Goal: Task Accomplishment & Management: Complete application form

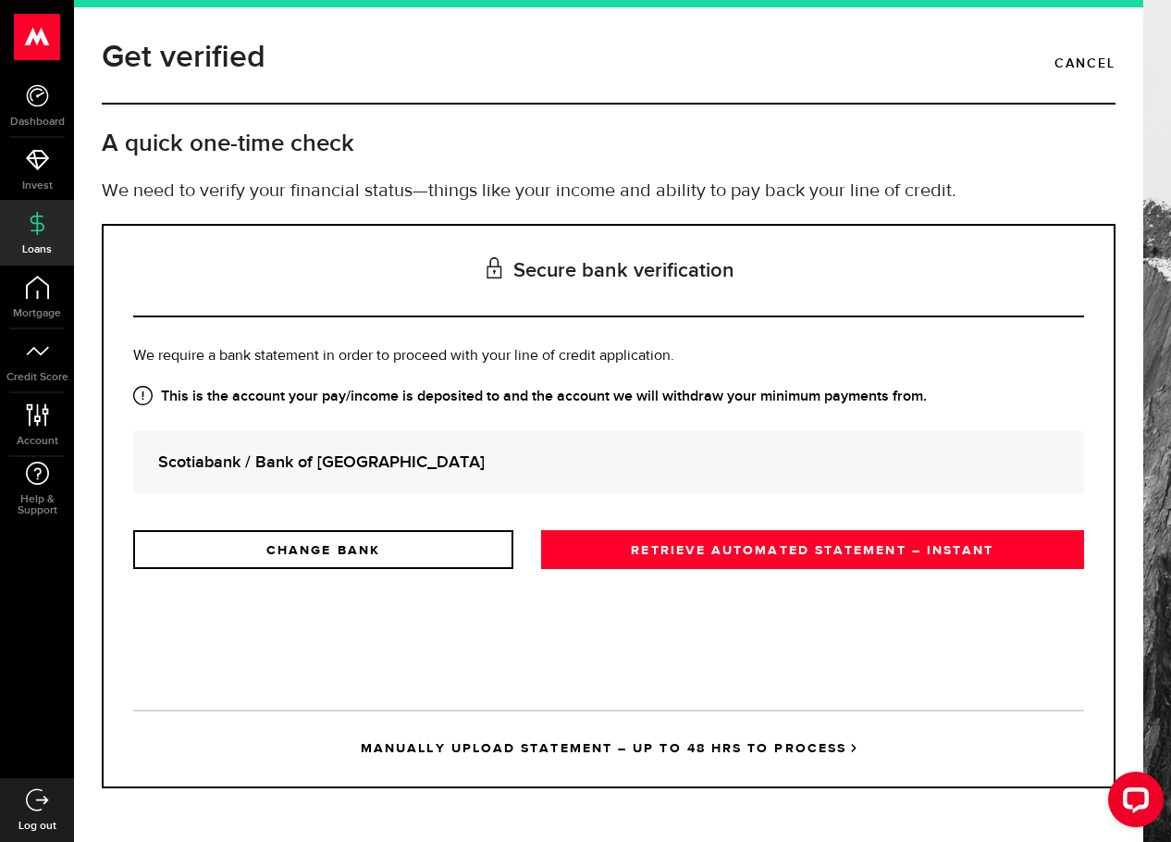
click at [42, 229] on use at bounding box center [37, 222] width 14 height 23
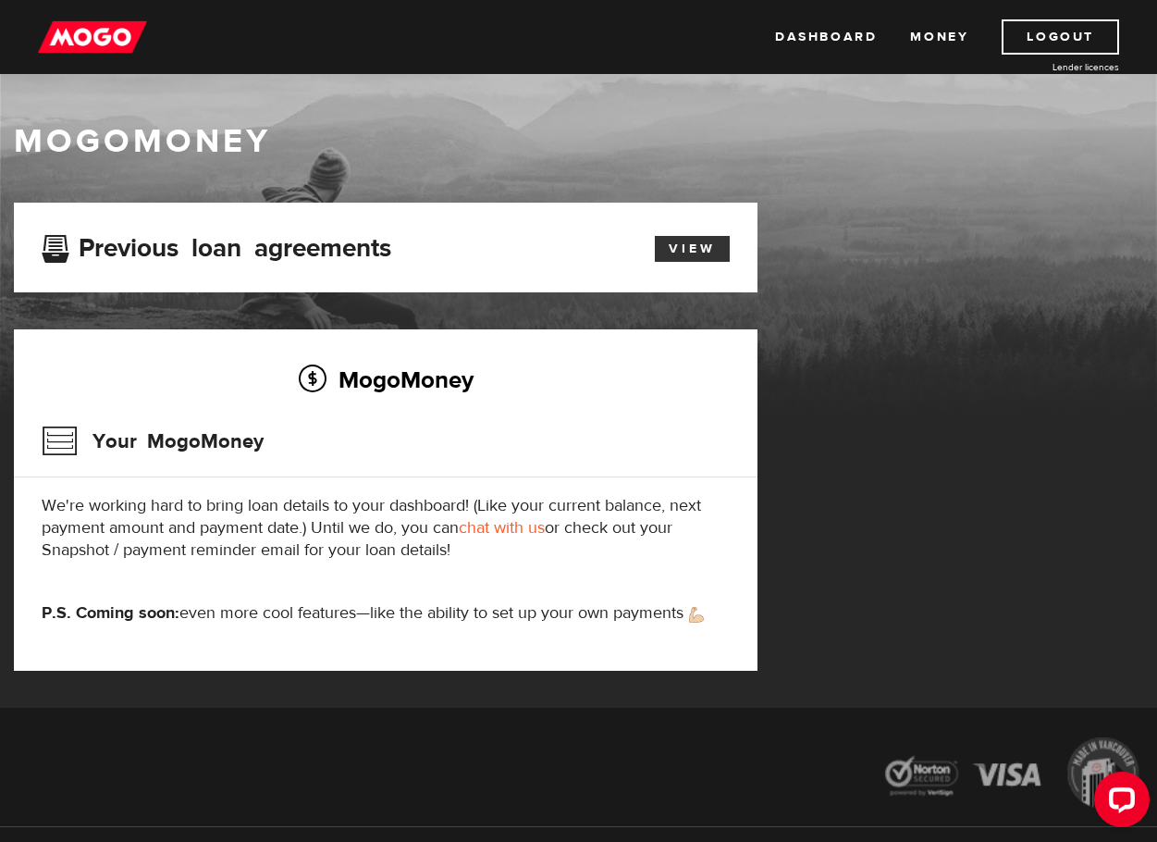
click at [692, 259] on link "View" at bounding box center [692, 249] width 75 height 26
drag, startPoint x: 815, startPoint y: 40, endPoint x: 886, endPoint y: 34, distance: 71.5
click at [816, 40] on link "Dashboard" at bounding box center [826, 36] width 102 height 35
click at [933, 45] on link "Money" at bounding box center [939, 36] width 58 height 35
click at [1124, 793] on icon "Open LiveChat chat widget" at bounding box center [1123, 799] width 18 height 12
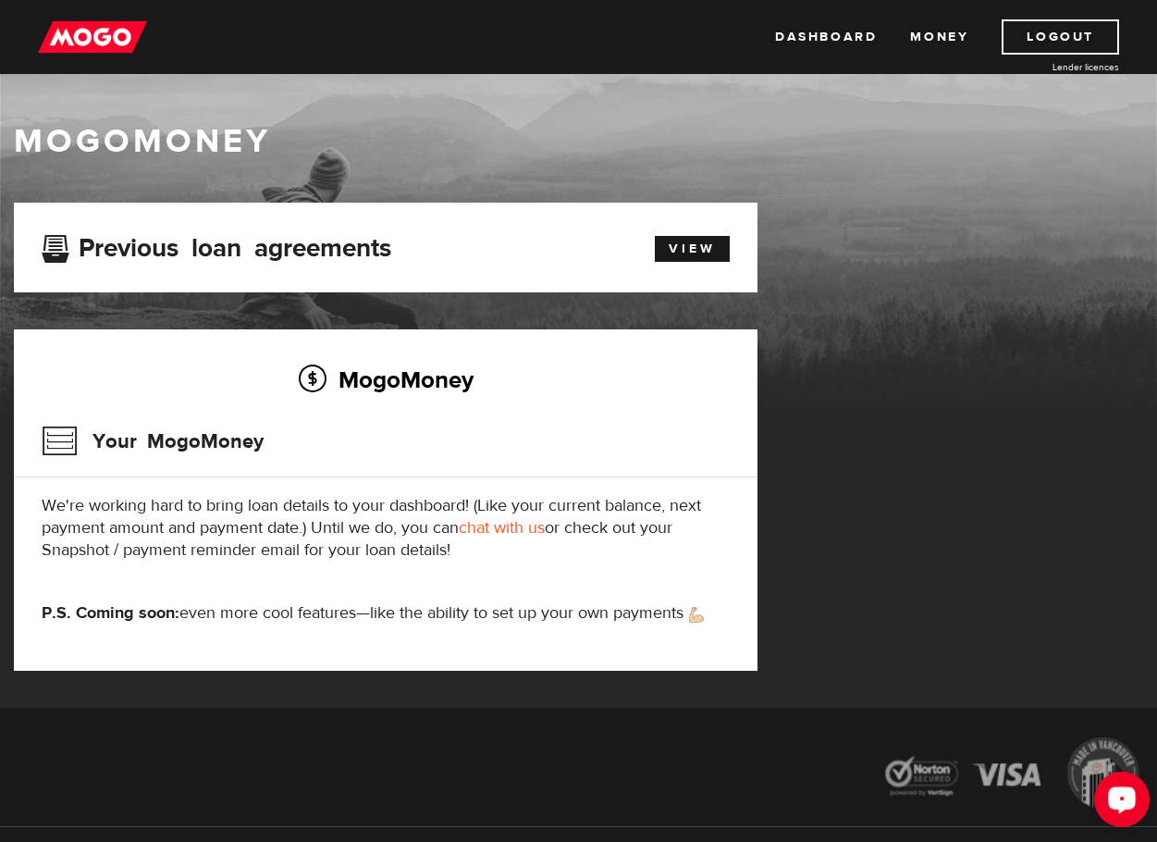
click at [1124, 808] on div "Open LiveChat chat widget" at bounding box center [1122, 798] width 31 height 31
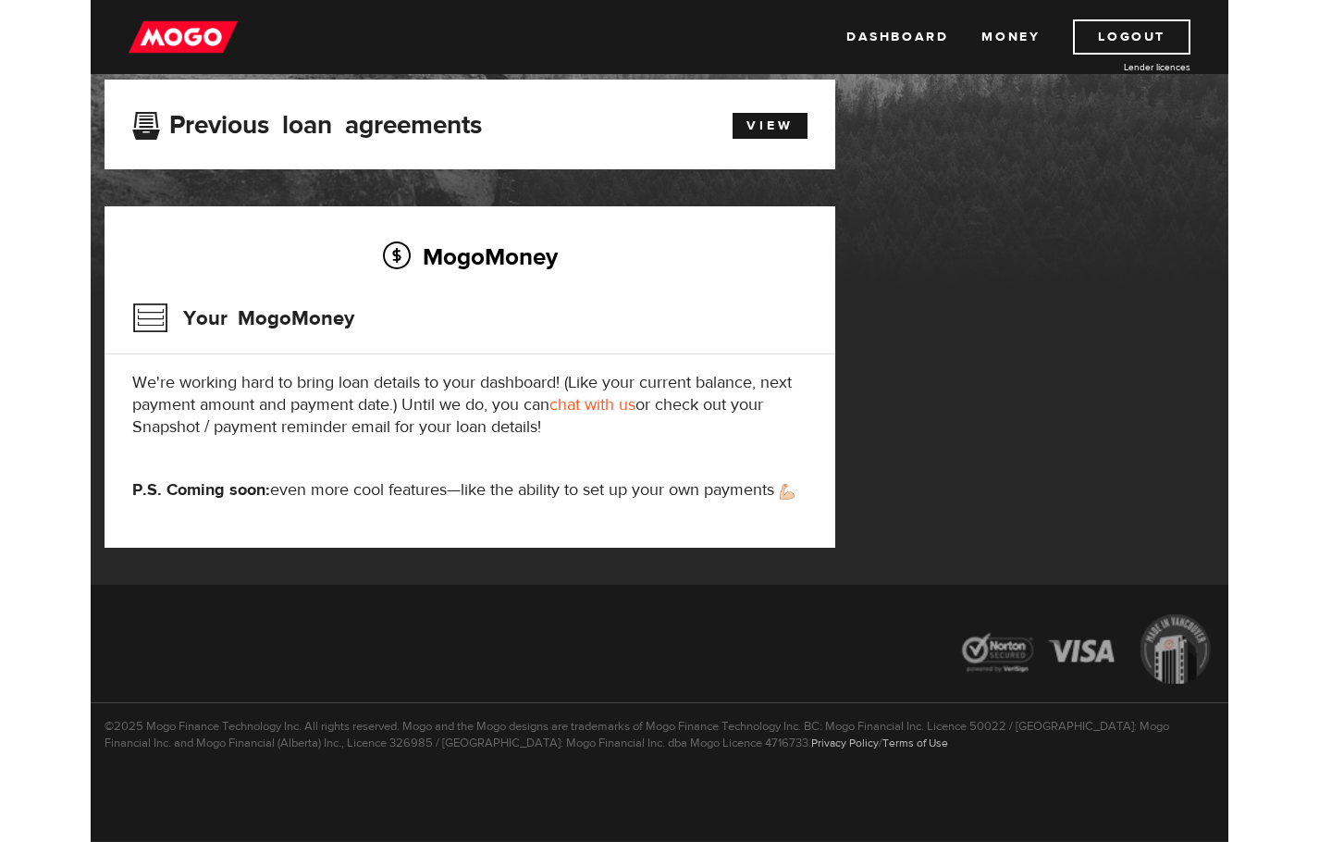
scroll to position [125, 0]
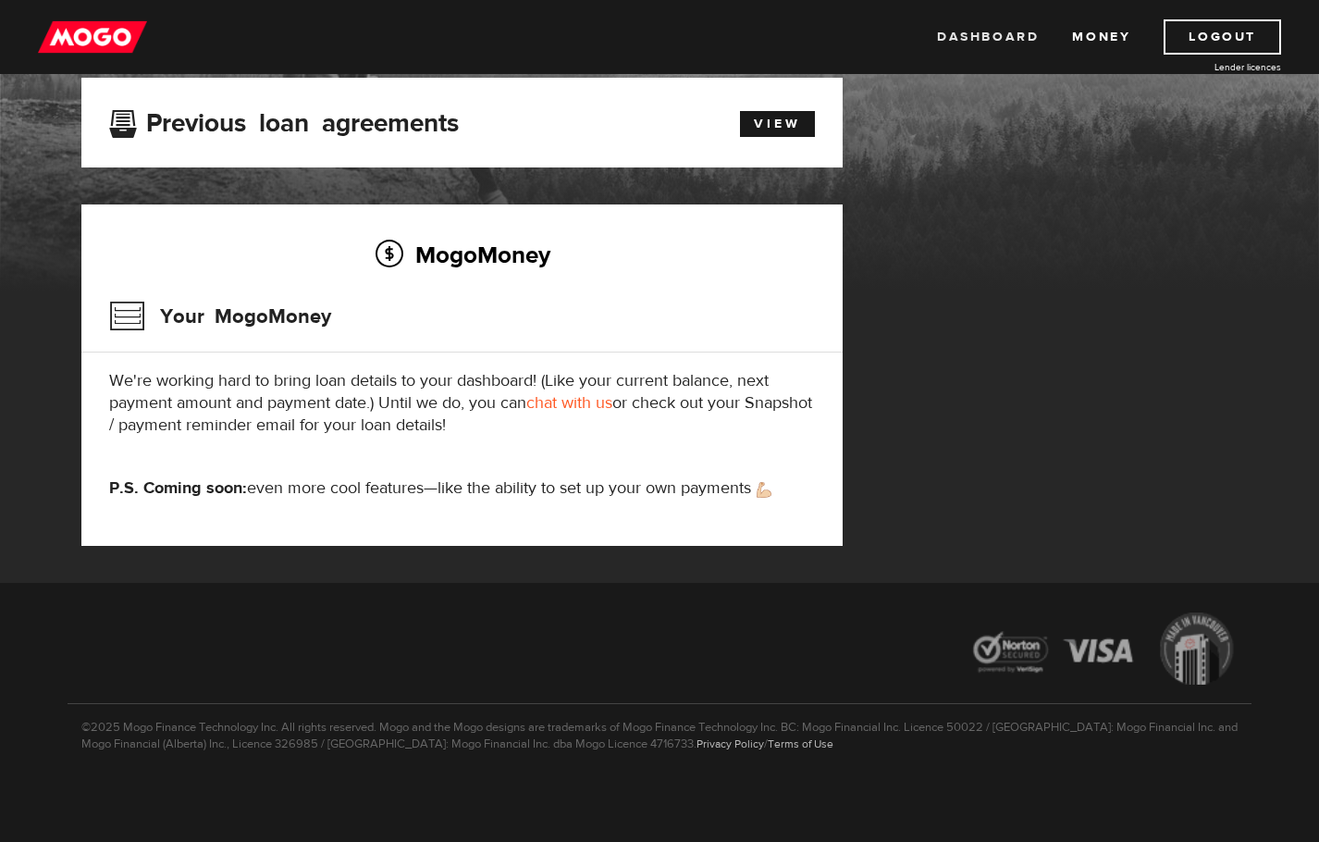
click at [1032, 49] on link "Dashboard" at bounding box center [988, 36] width 102 height 35
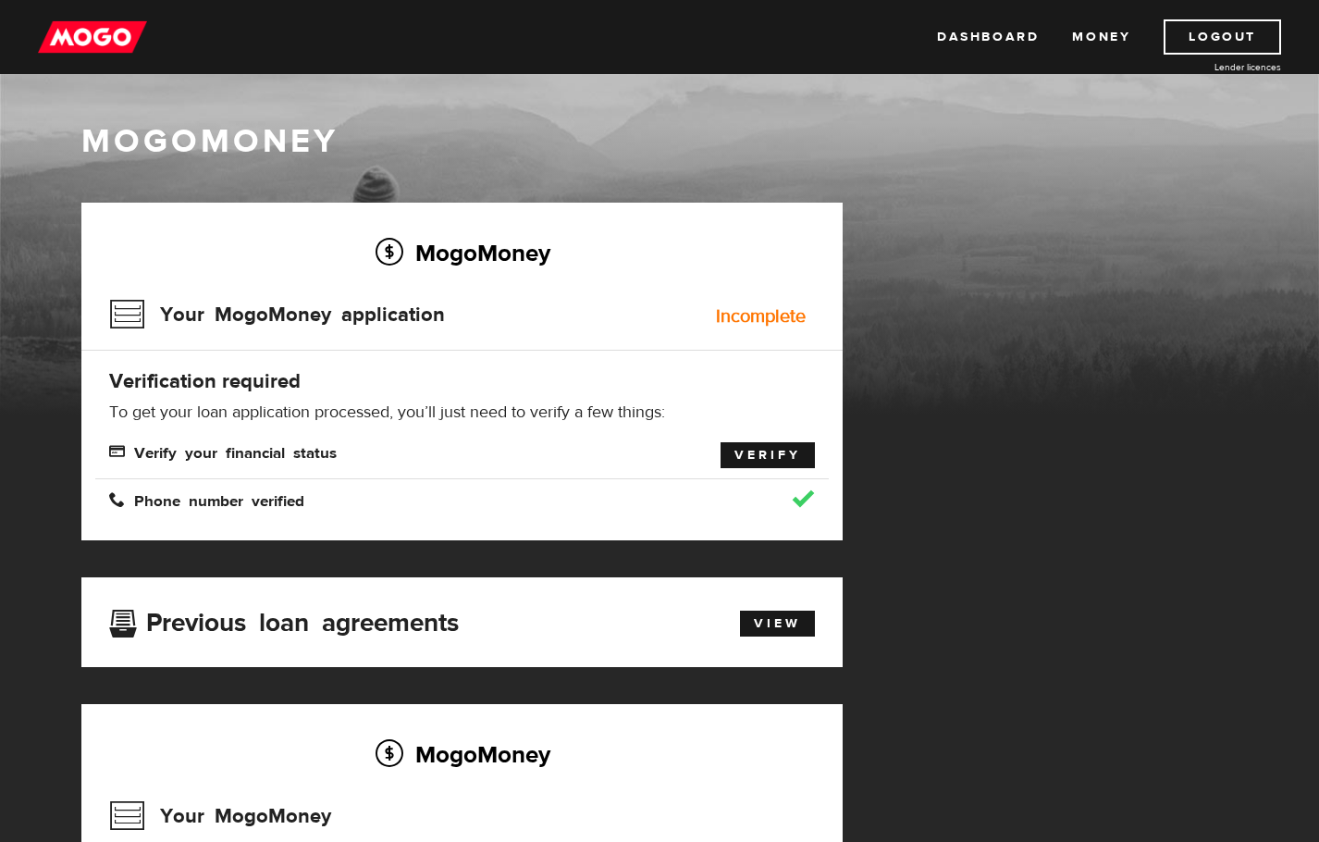
click at [746, 461] on link "Verify" at bounding box center [768, 455] width 94 height 26
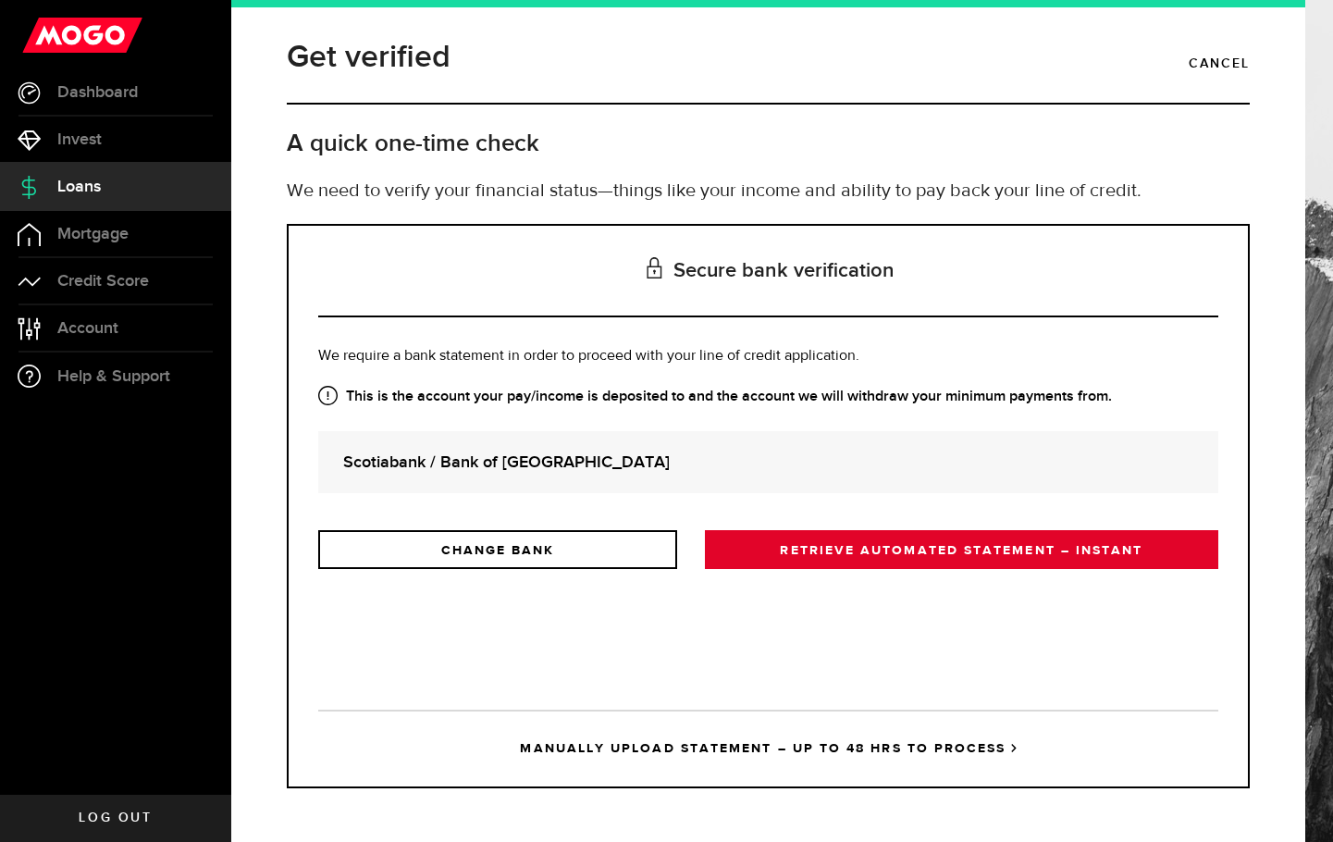
click at [848, 541] on link "RETRIEVE AUTOMATED STATEMENT – INSTANT" at bounding box center [961, 549] width 513 height 39
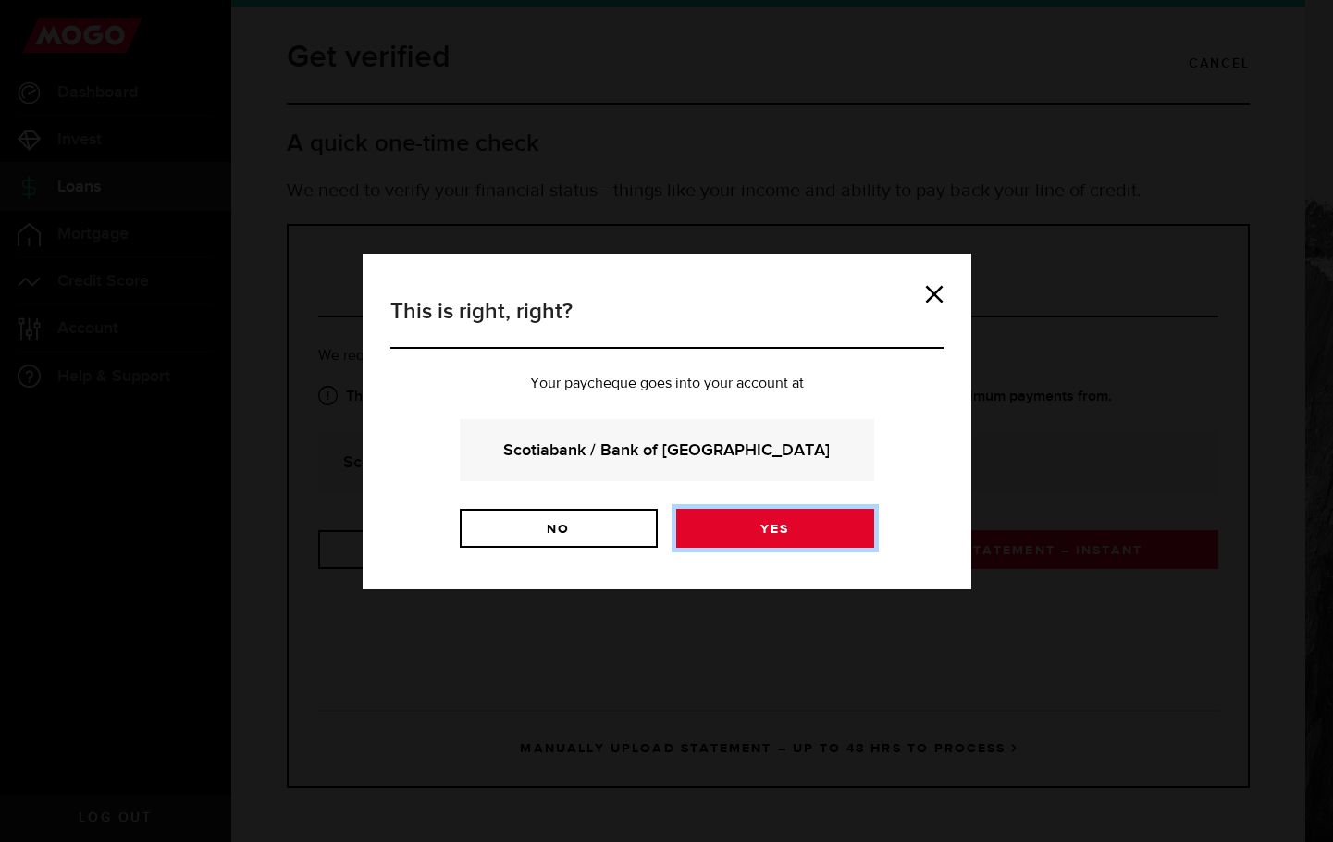
click at [840, 535] on link "Yes" at bounding box center [775, 528] width 198 height 39
